Goal: Task Accomplishment & Management: Use online tool/utility

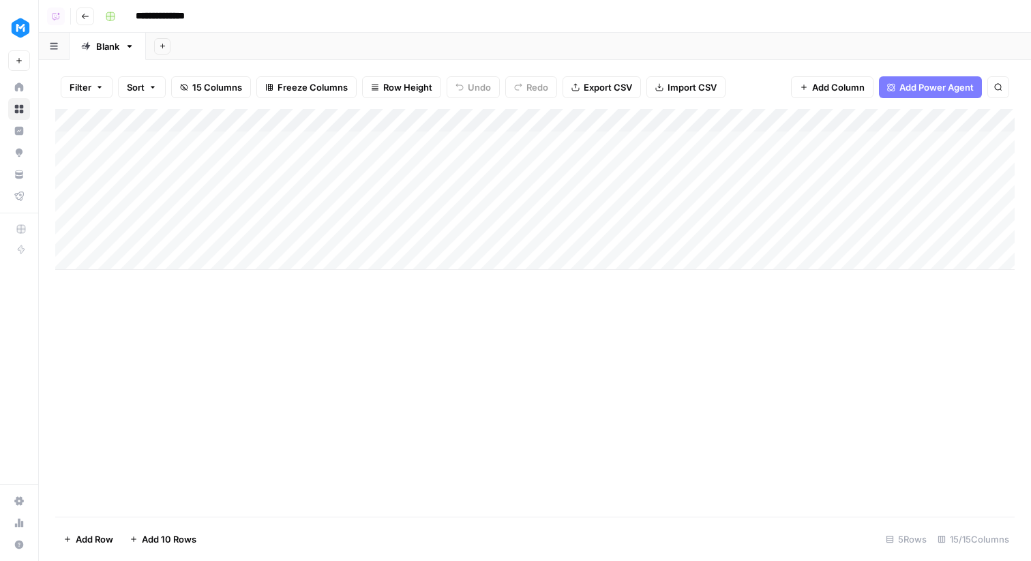
click at [599, 143] on div "Add Column" at bounding box center [535, 189] width 960 height 161
click at [559, 204] on div "Add Column" at bounding box center [535, 189] width 960 height 161
click at [464, 142] on div "Add Column" at bounding box center [535, 189] width 960 height 161
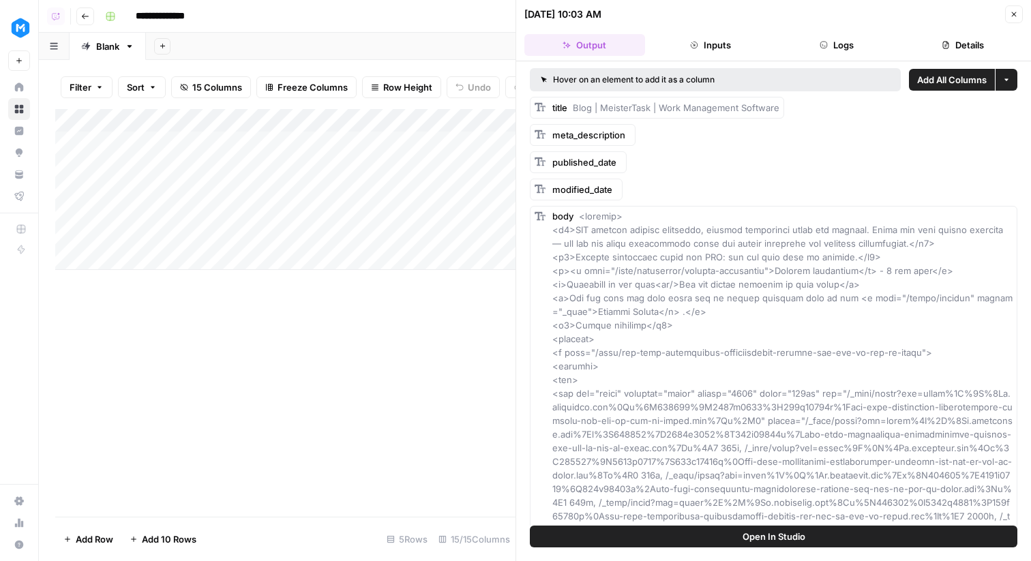
click at [835, 48] on button "Logs" at bounding box center [837, 45] width 121 height 22
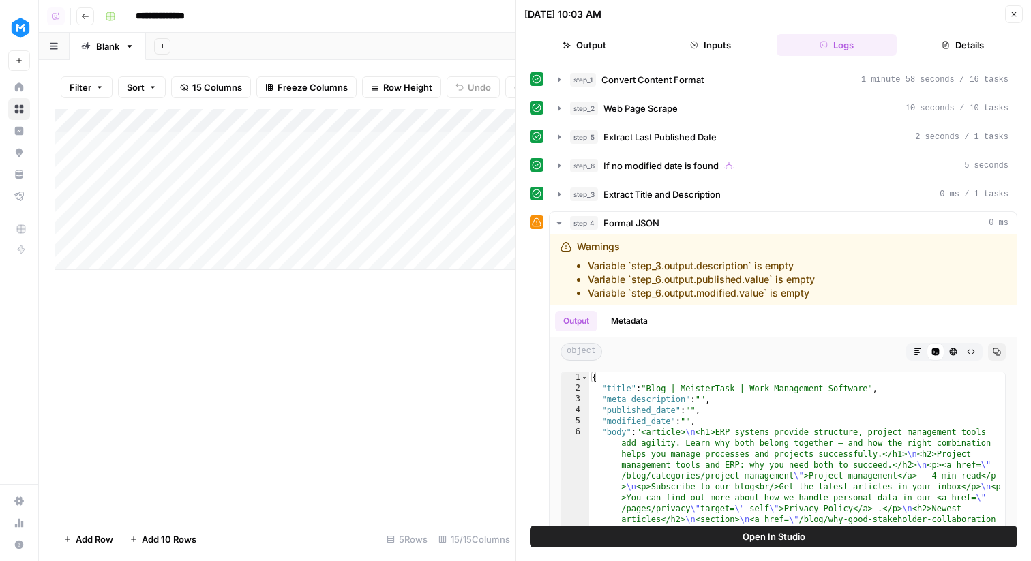
click at [603, 53] on button "Output" at bounding box center [584, 45] width 121 height 22
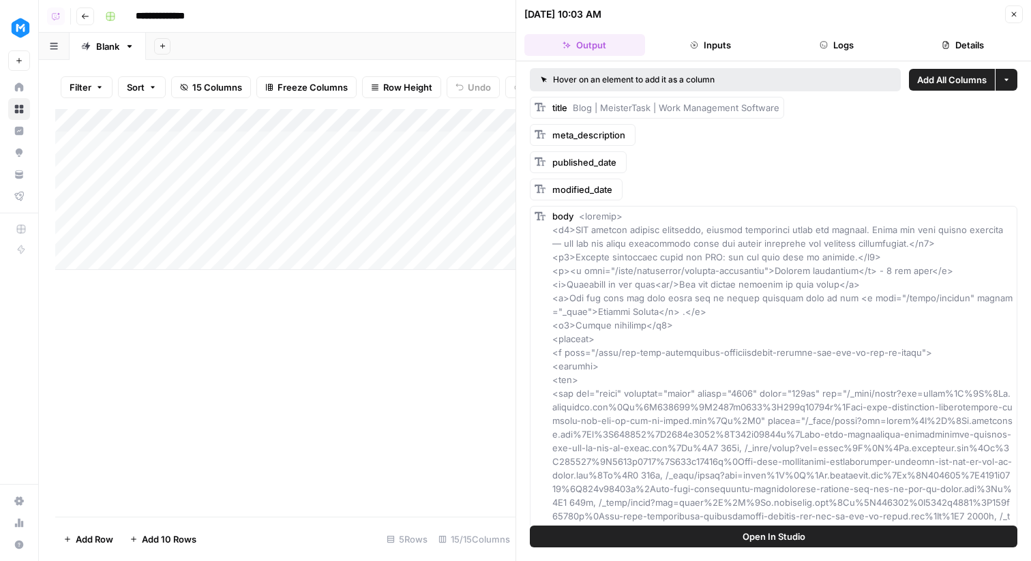
click at [1008, 13] on button "Close" at bounding box center [1014, 14] width 18 height 18
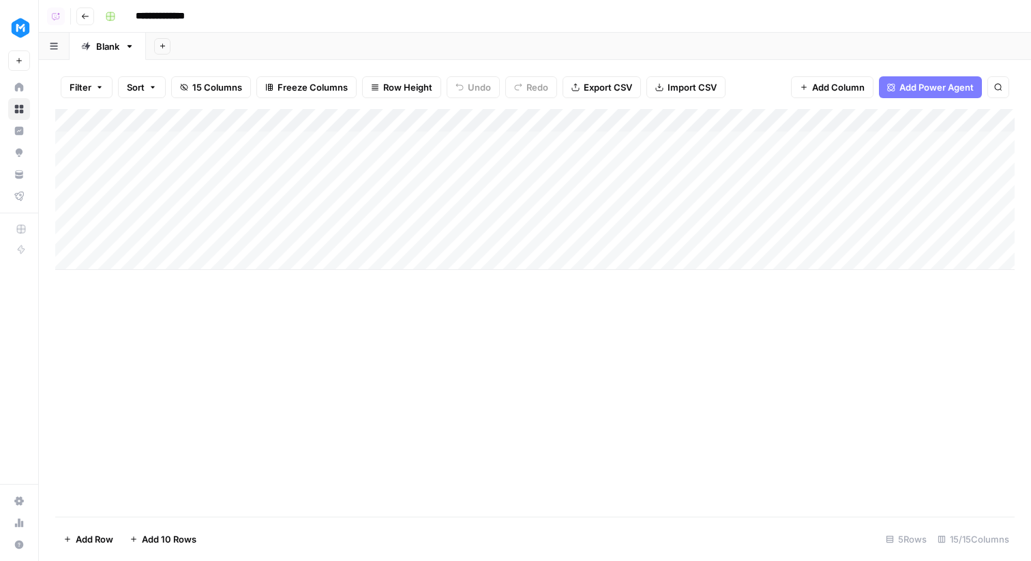
click at [415, 128] on div "Add Column" at bounding box center [535, 189] width 960 height 161
